Goal: Check status: Check status

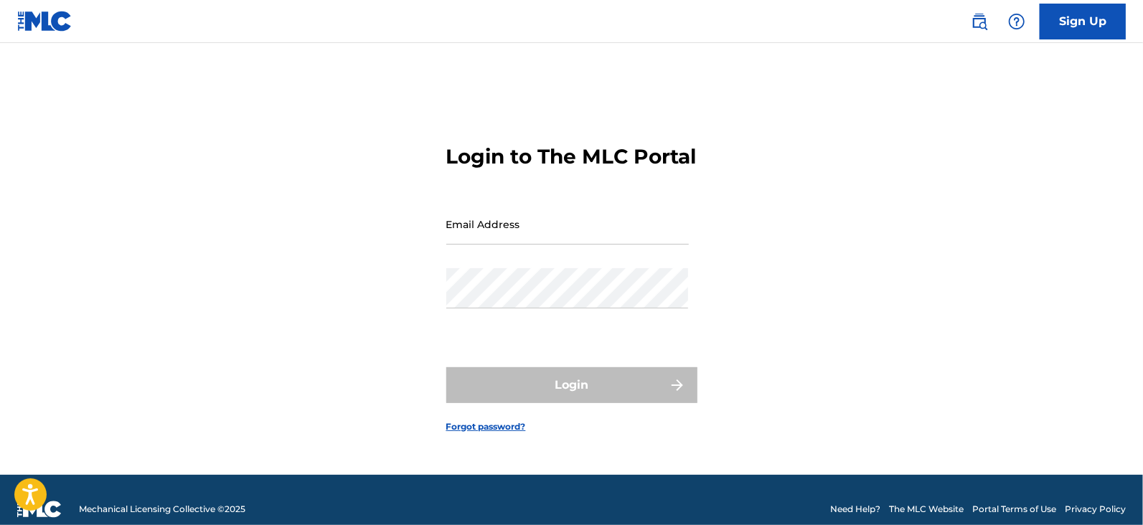
click at [516, 234] on input "Email Address" at bounding box center [567, 224] width 242 height 41
type input "[EMAIL_ADDRESS][DOMAIN_NAME]"
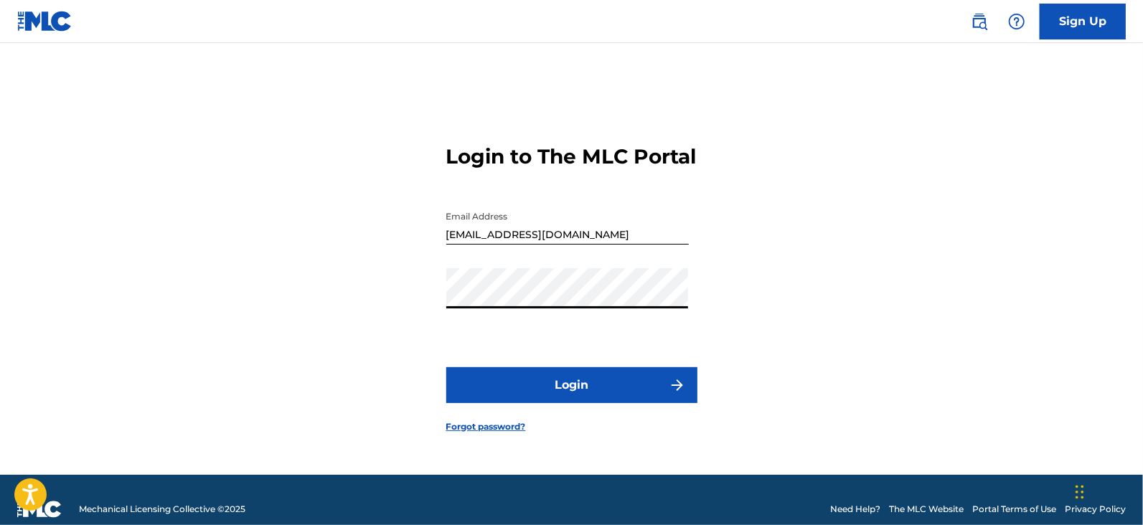
click at [446, 367] on button "Login" at bounding box center [571, 385] width 251 height 36
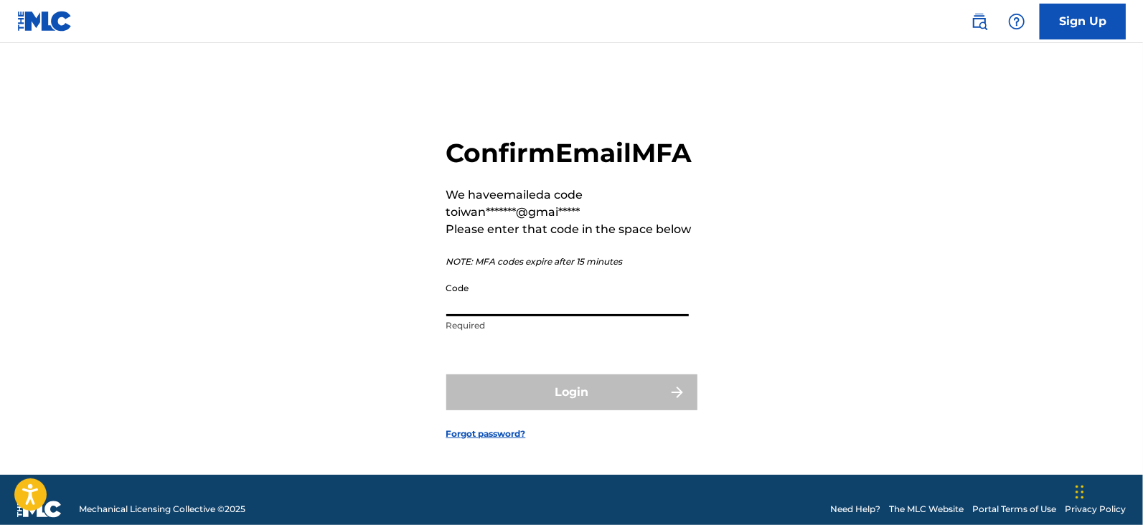
click at [595, 316] on input "Code" at bounding box center [567, 295] width 242 height 41
paste input "794226"
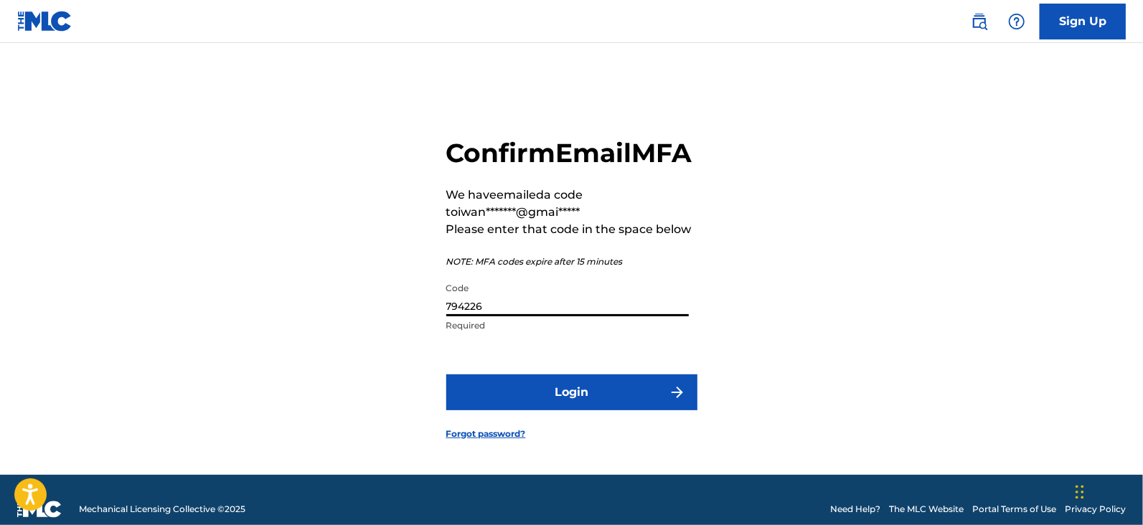
type input "794226"
click at [595, 397] on button "Login" at bounding box center [571, 392] width 251 height 36
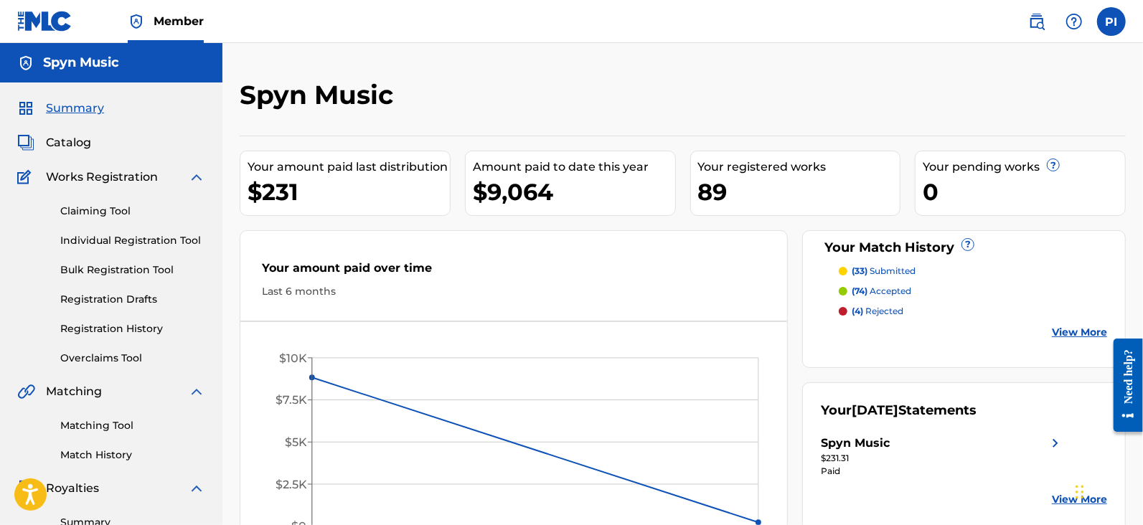
click at [868, 268] on p "(33) submitted" at bounding box center [883, 271] width 64 height 13
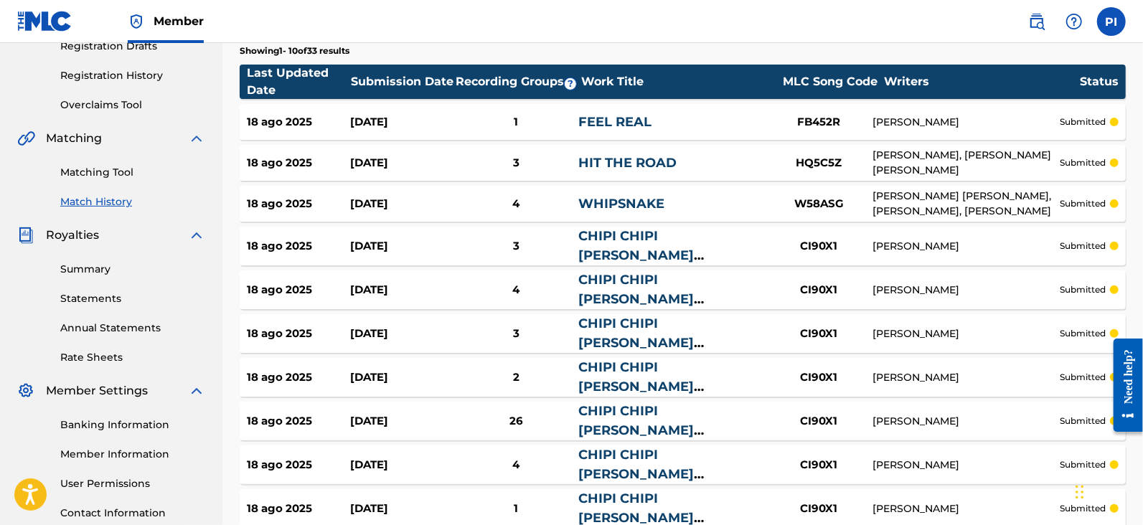
scroll to position [358, 0]
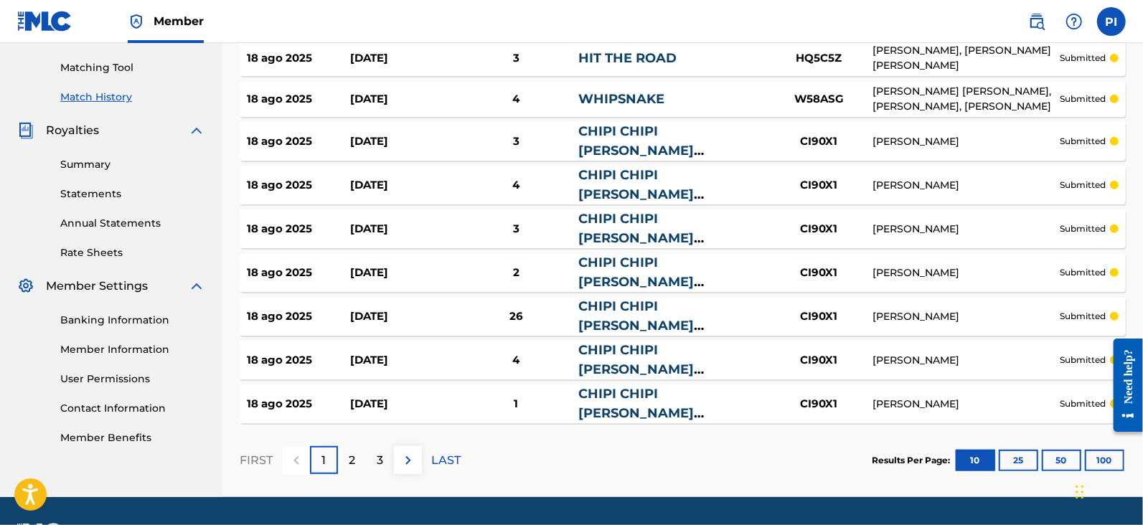
click at [1087, 450] on button "100" at bounding box center [1103, 461] width 39 height 22
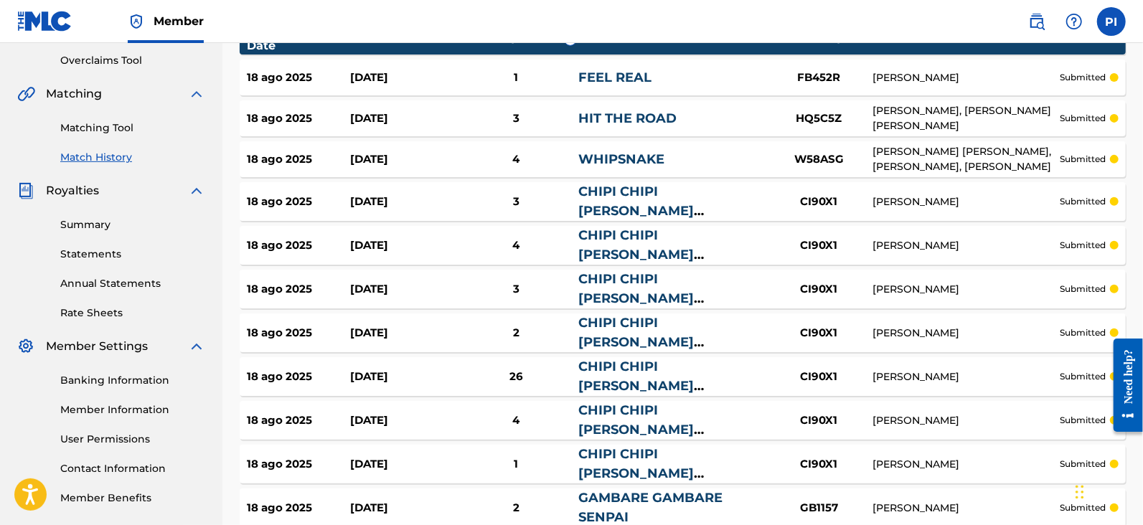
scroll to position [164, 0]
